Goal: Information Seeking & Learning: Find specific page/section

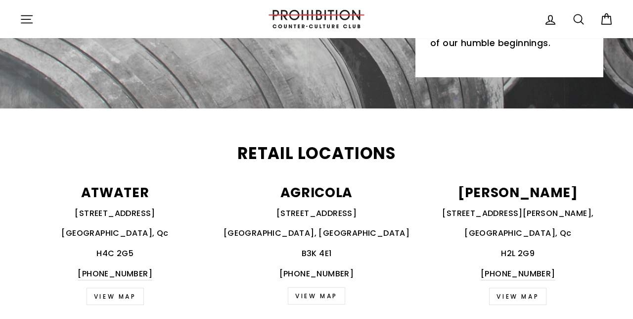
scroll to position [314, 0]
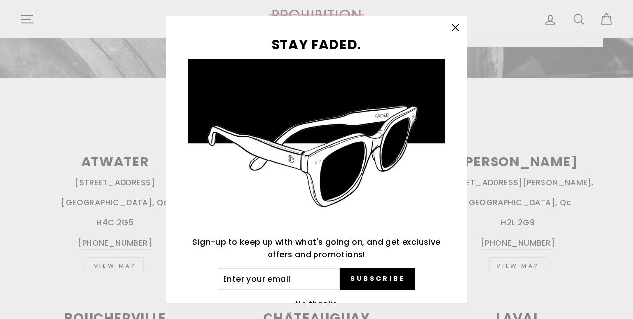
click at [318, 311] on button "No thanks" at bounding box center [316, 304] width 48 height 14
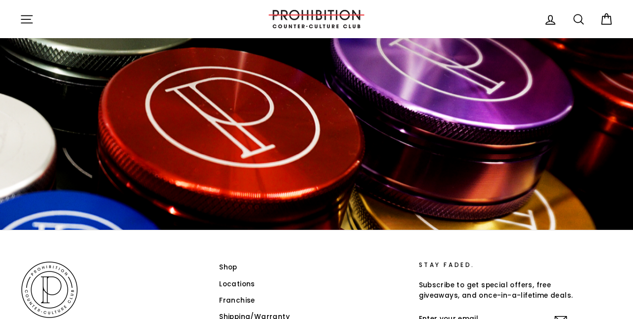
scroll to position [1565, 0]
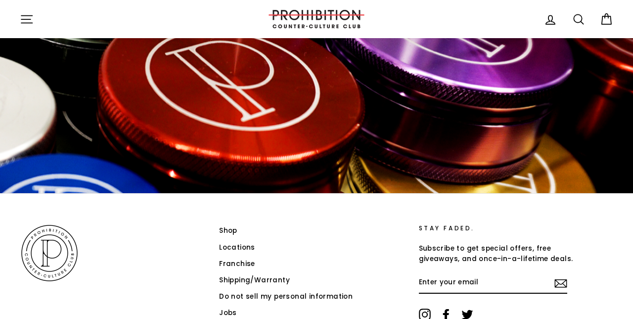
click at [576, 19] on icon at bounding box center [579, 19] width 14 height 14
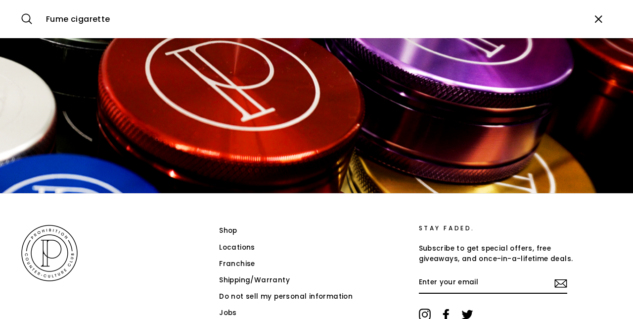
type input "Fume cigarette"
click at [20, 7] on button "Search" at bounding box center [30, 18] width 21 height 23
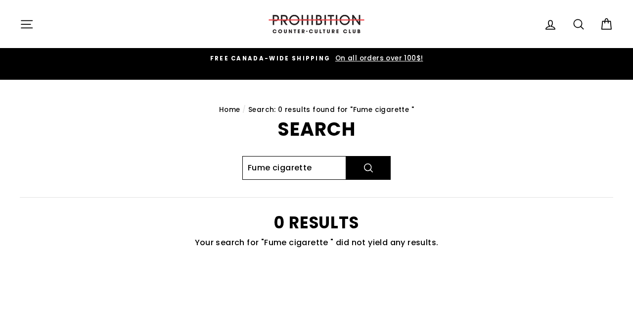
click at [272, 156] on input "Fume cigarette" at bounding box center [294, 168] width 104 height 24
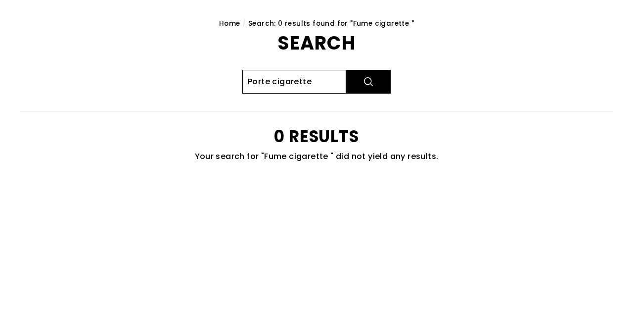
type input "Porte cigarette"
click at [346, 156] on button "Search" at bounding box center [368, 168] width 45 height 24
